Goal: Information Seeking & Learning: Learn about a topic

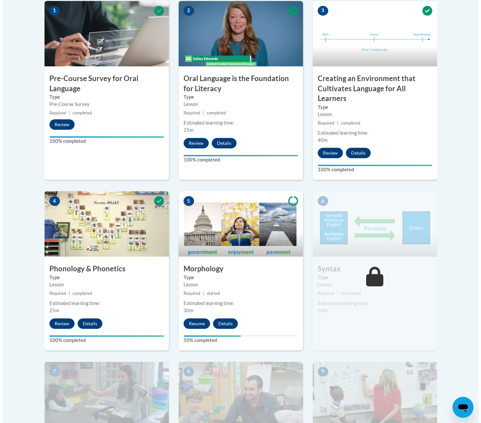
scroll to position [219, 0]
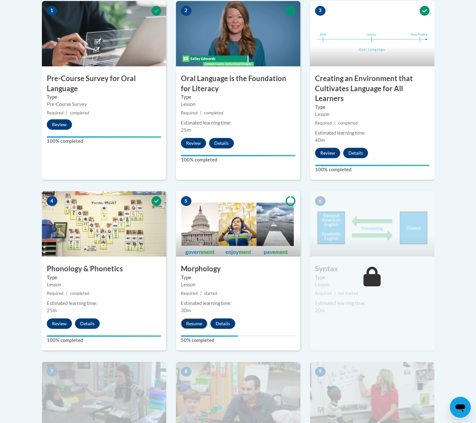
click at [196, 325] on button "Resume" at bounding box center [194, 323] width 26 height 10
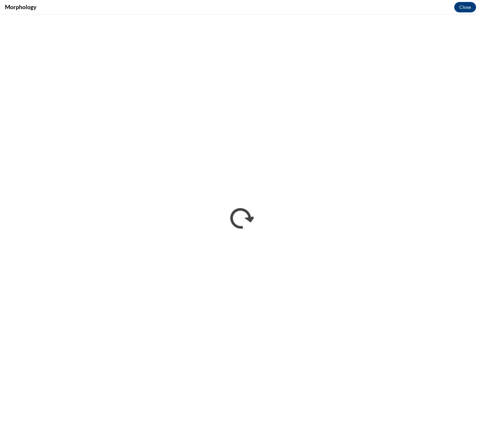
scroll to position [0, 0]
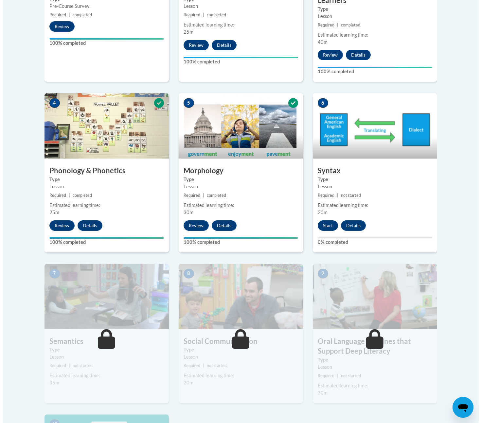
scroll to position [352, 0]
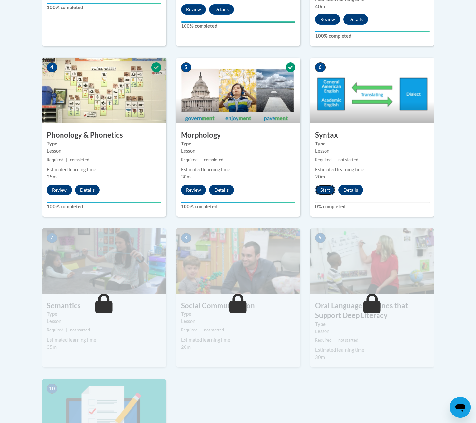
click at [324, 191] on button "Start" at bounding box center [325, 190] width 20 height 10
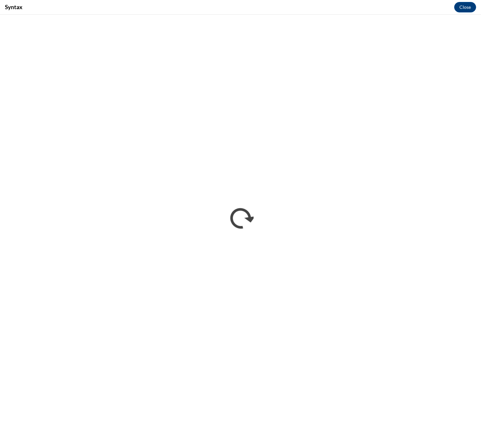
scroll to position [0, 0]
